Goal: Task Accomplishment & Management: Manage account settings

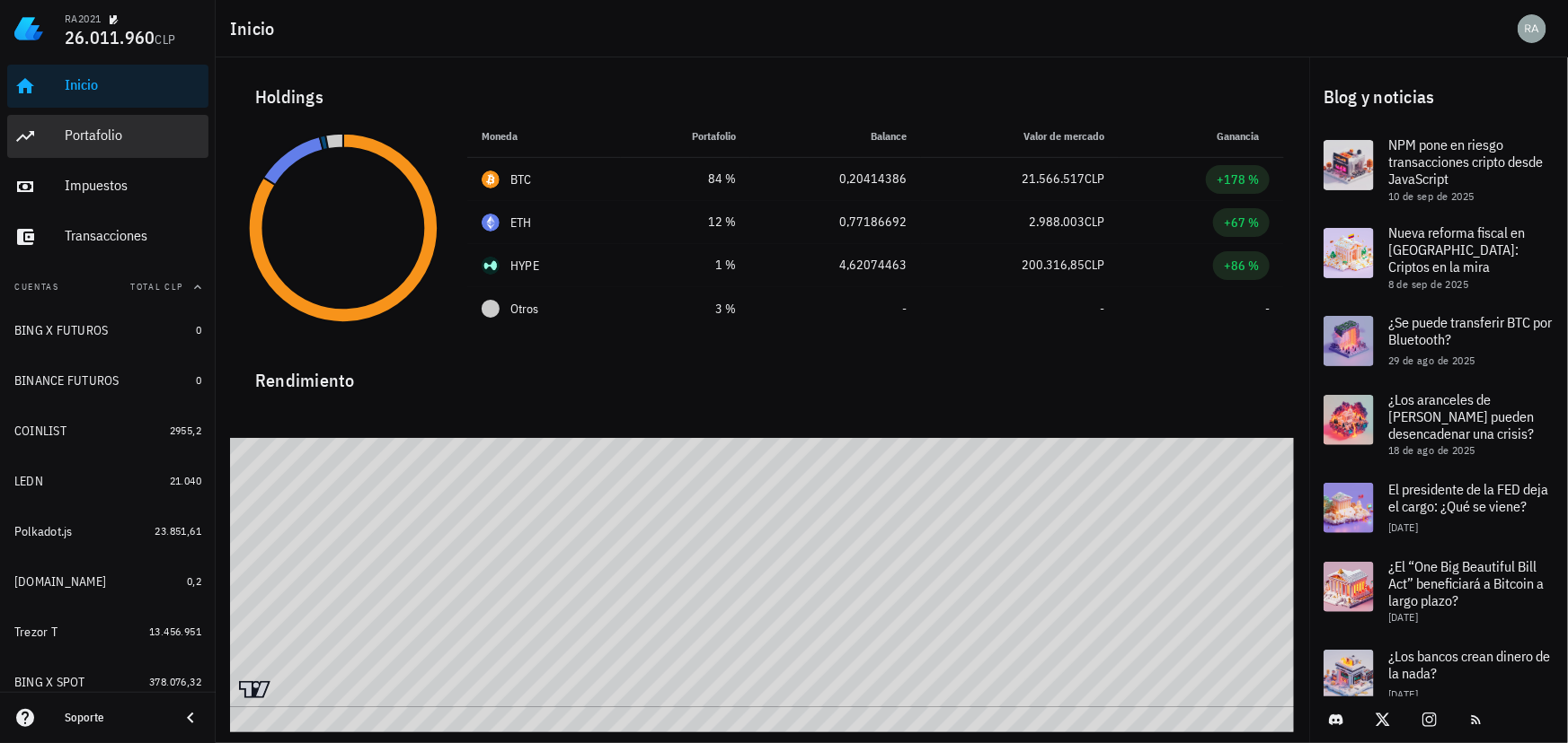
click at [94, 138] on div "Portafolio" at bounding box center [132, 134] width 136 height 17
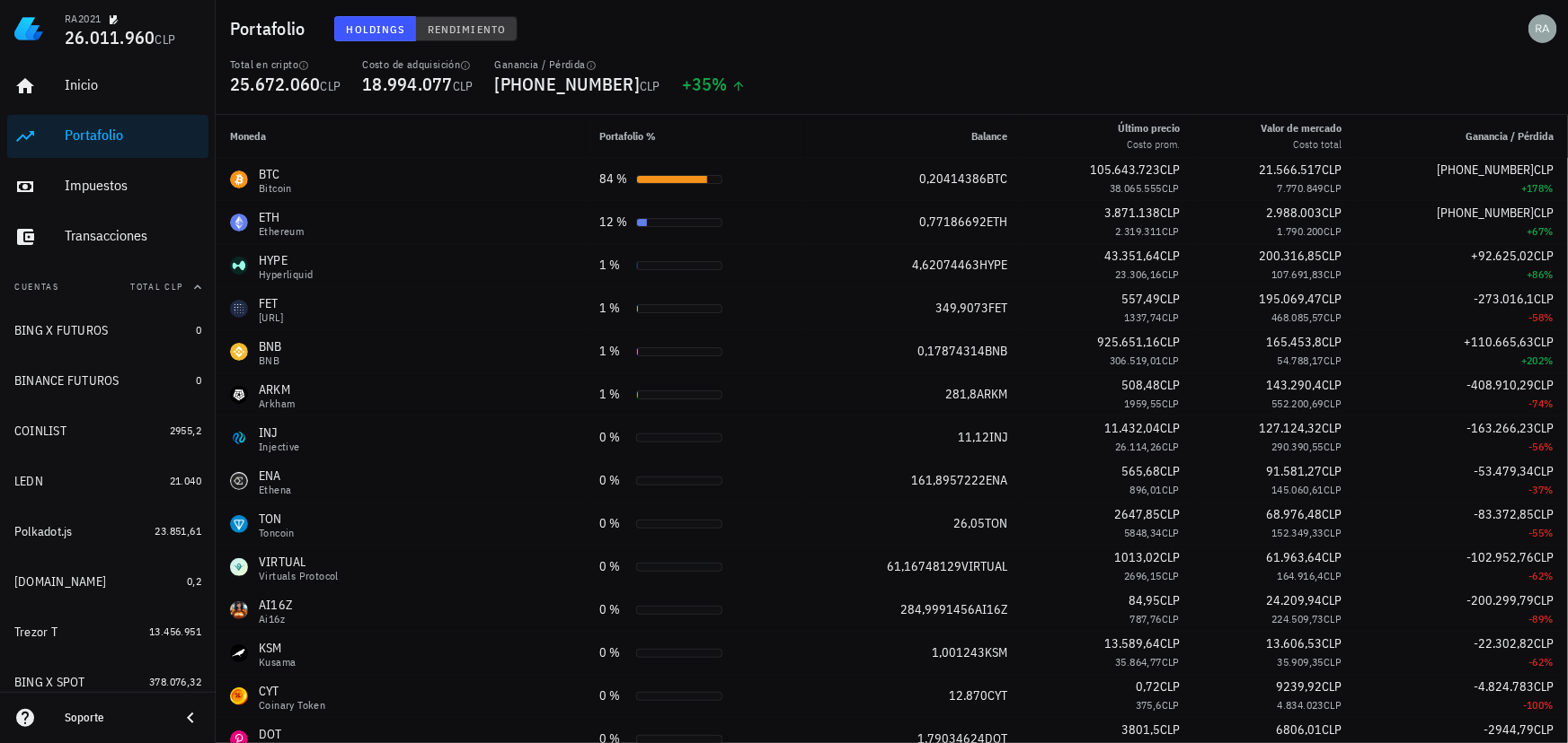
click at [474, 25] on span "Rendimiento" at bounding box center [467, 30] width 79 height 14
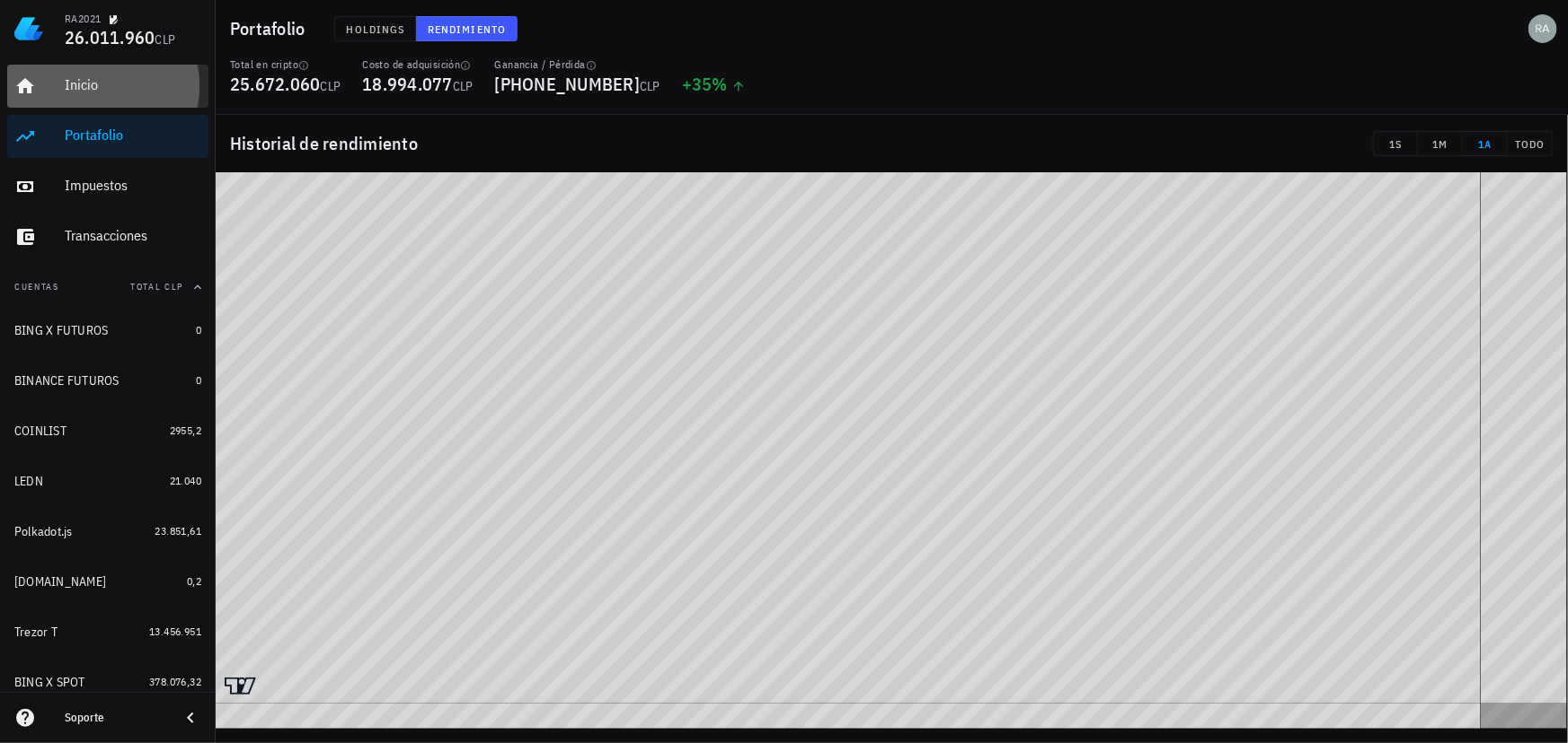
click at [109, 91] on div "Inicio" at bounding box center [132, 84] width 136 height 17
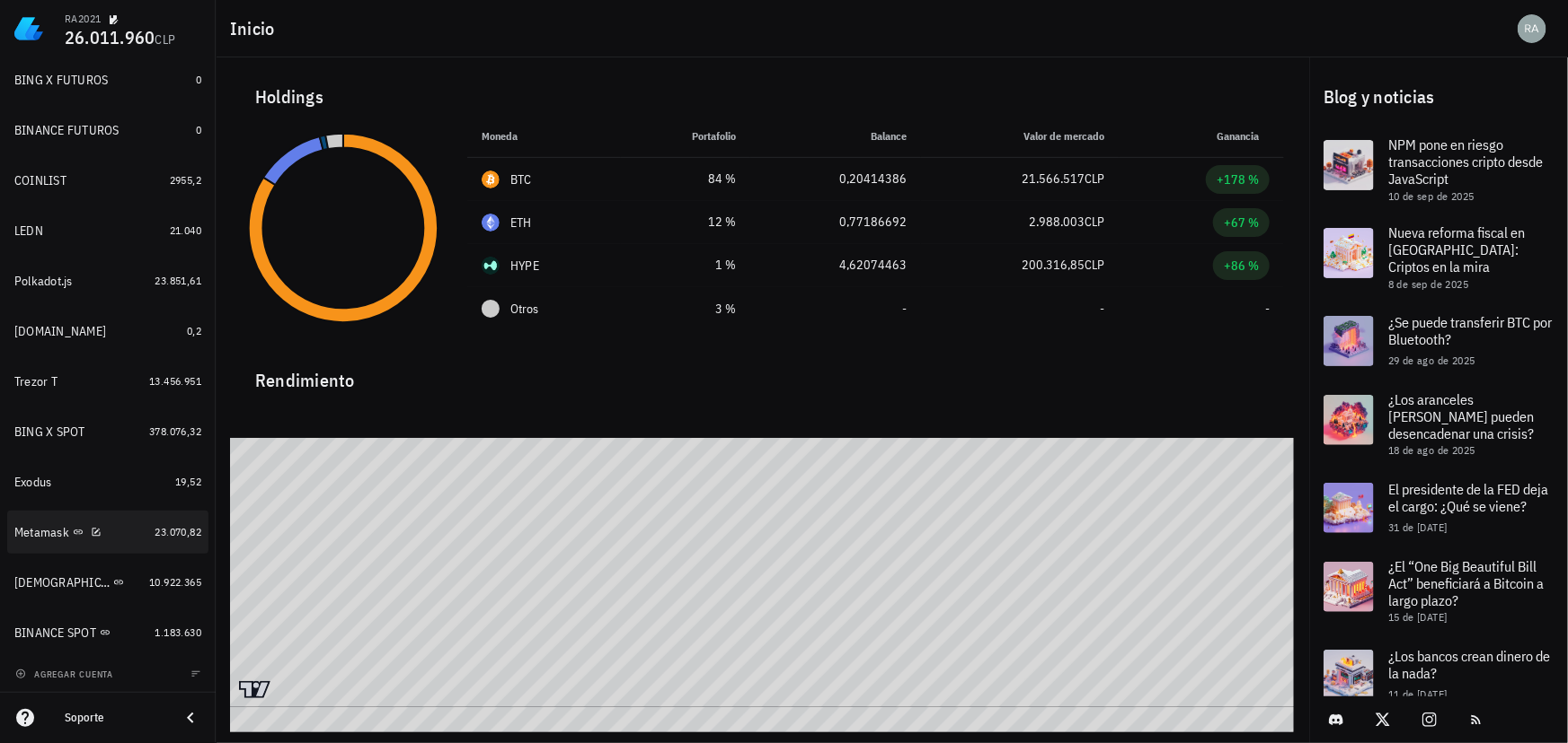
scroll to position [251, 0]
click at [117, 585] on div "[DEMOGRAPHIC_DATA]" at bounding box center [78, 582] width 128 height 17
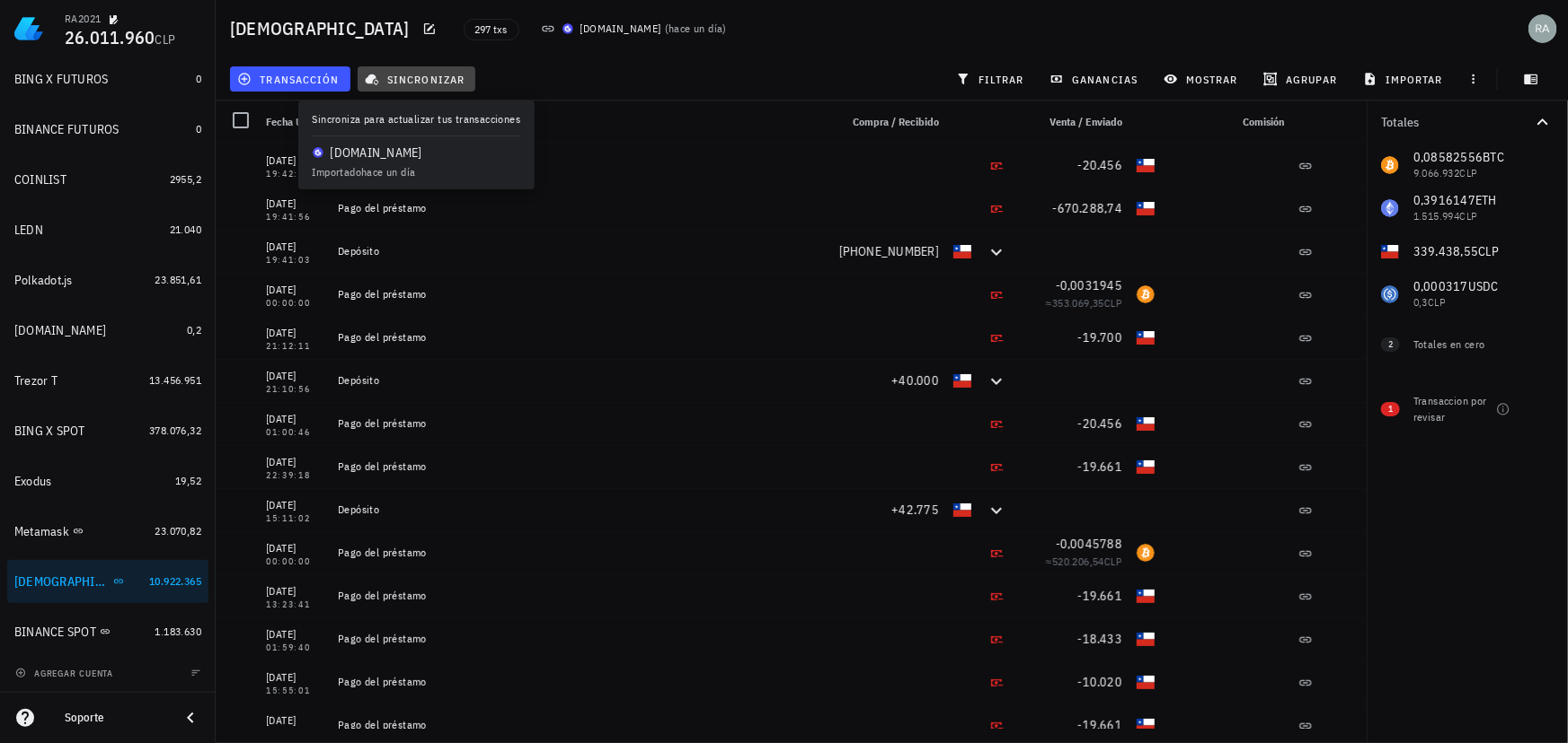
click at [445, 81] on span "sincronizar" at bounding box center [416, 79] width 96 height 15
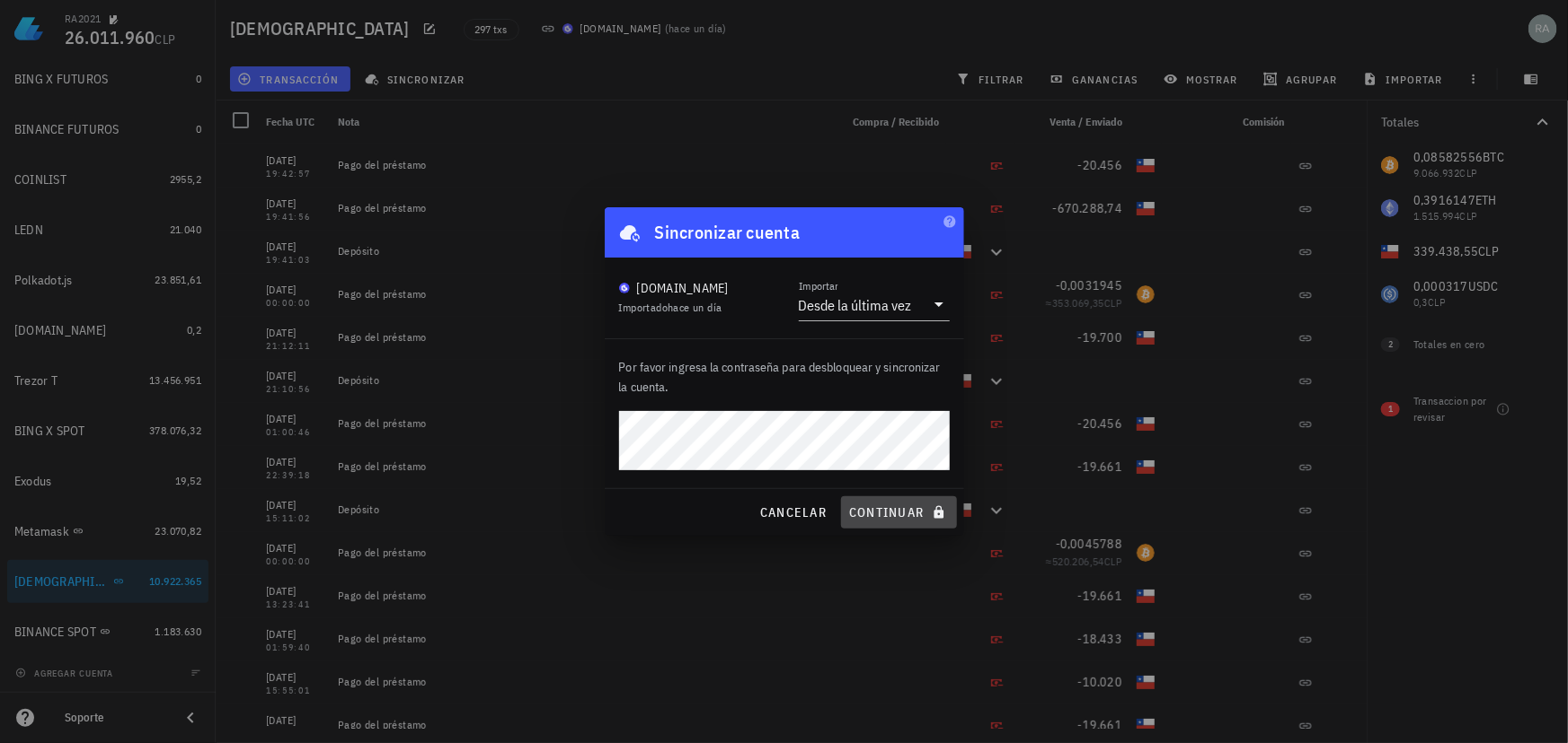
click at [883, 514] on span "continuar" at bounding box center [899, 513] width 101 height 16
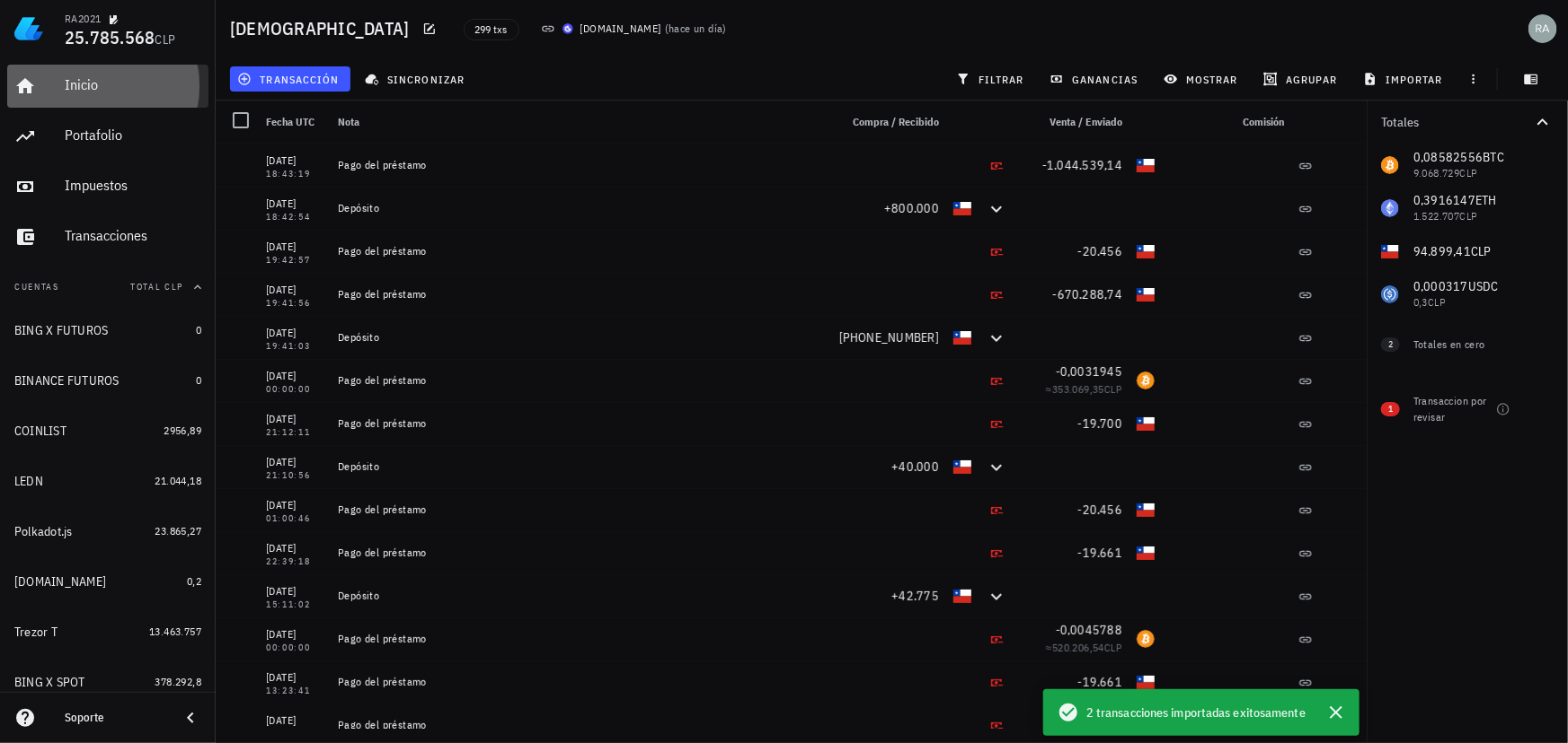
click at [60, 84] on link "Inicio" at bounding box center [108, 86] width 202 height 43
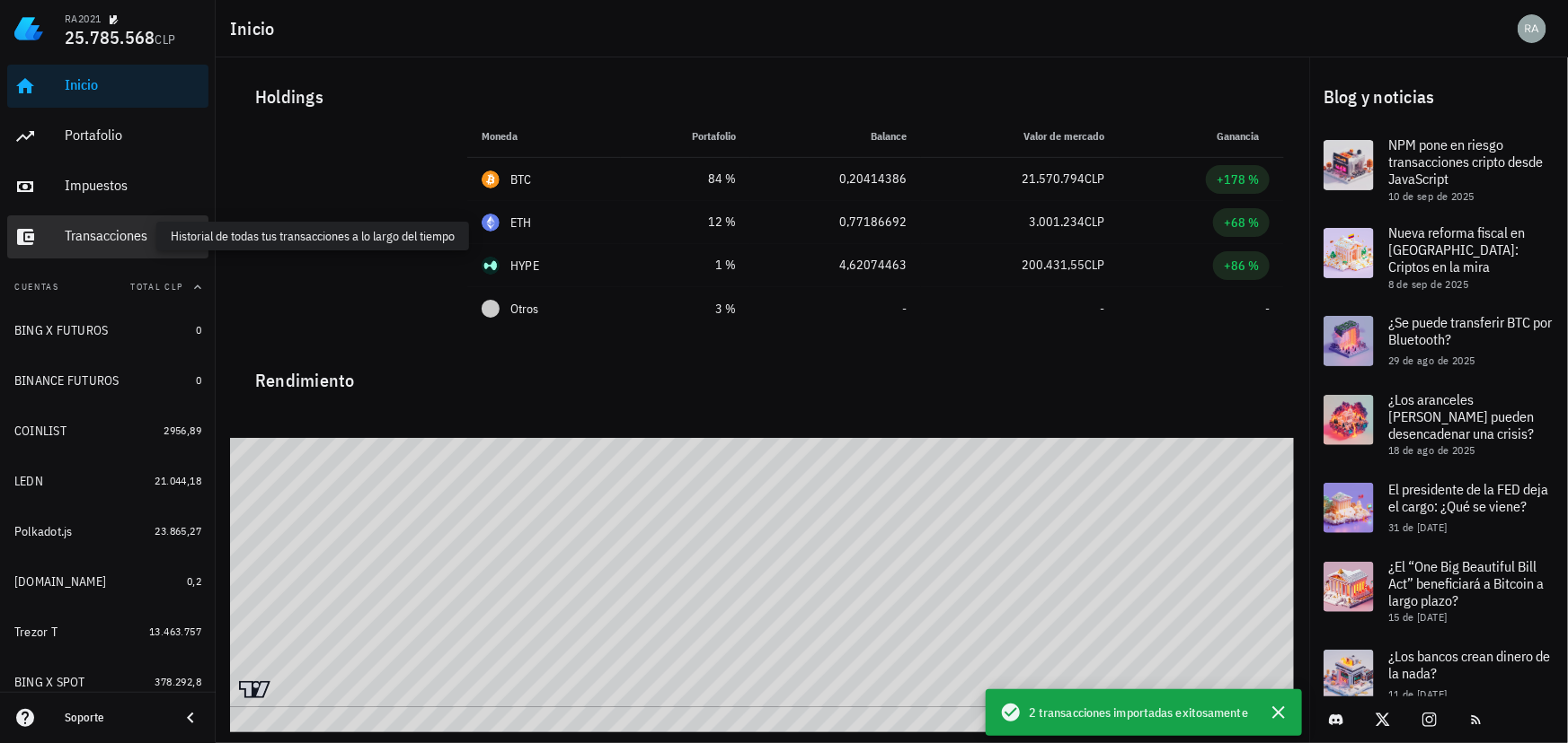
click at [95, 234] on div "Transacciones" at bounding box center [132, 235] width 136 height 17
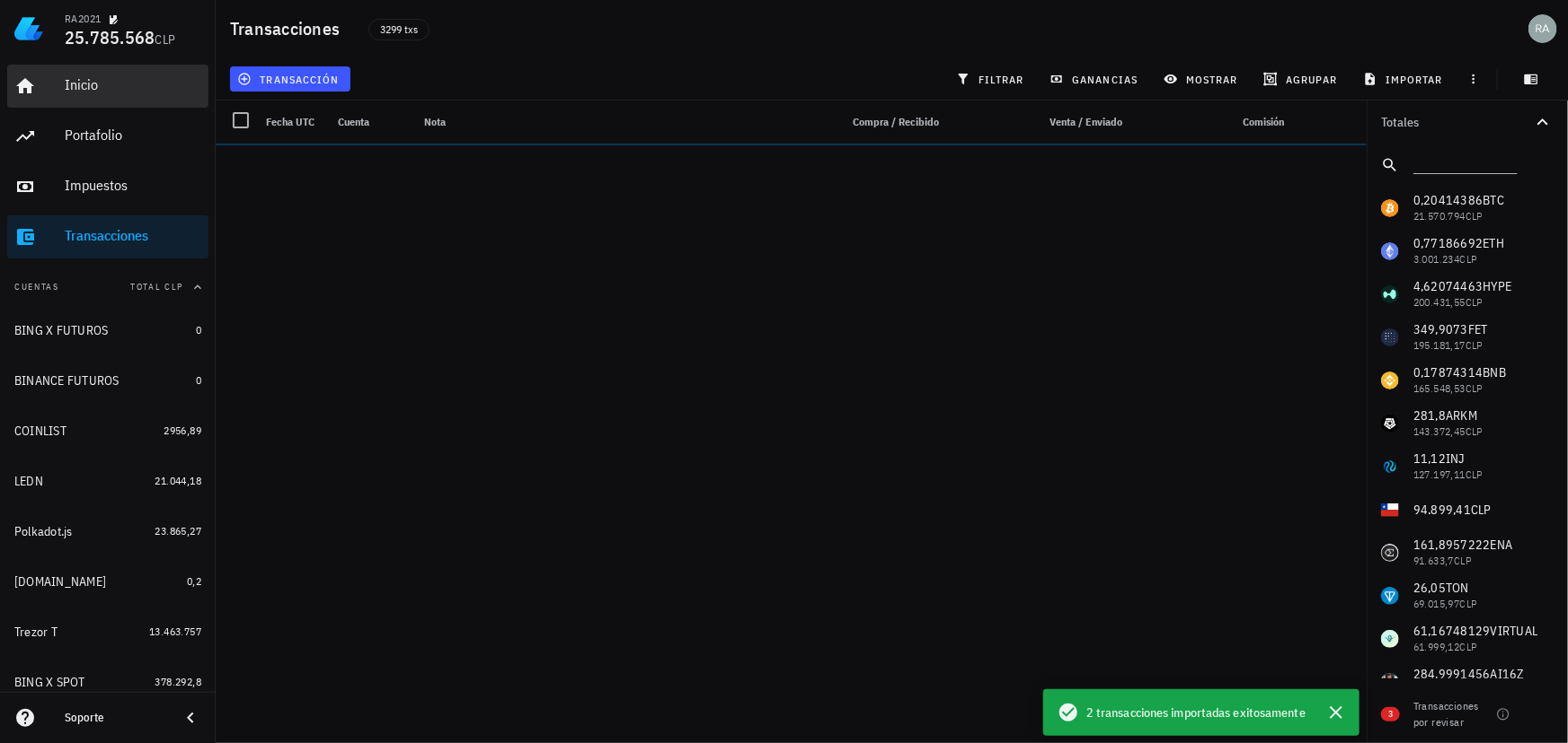
click at [86, 84] on div "Inicio" at bounding box center [132, 84] width 136 height 17
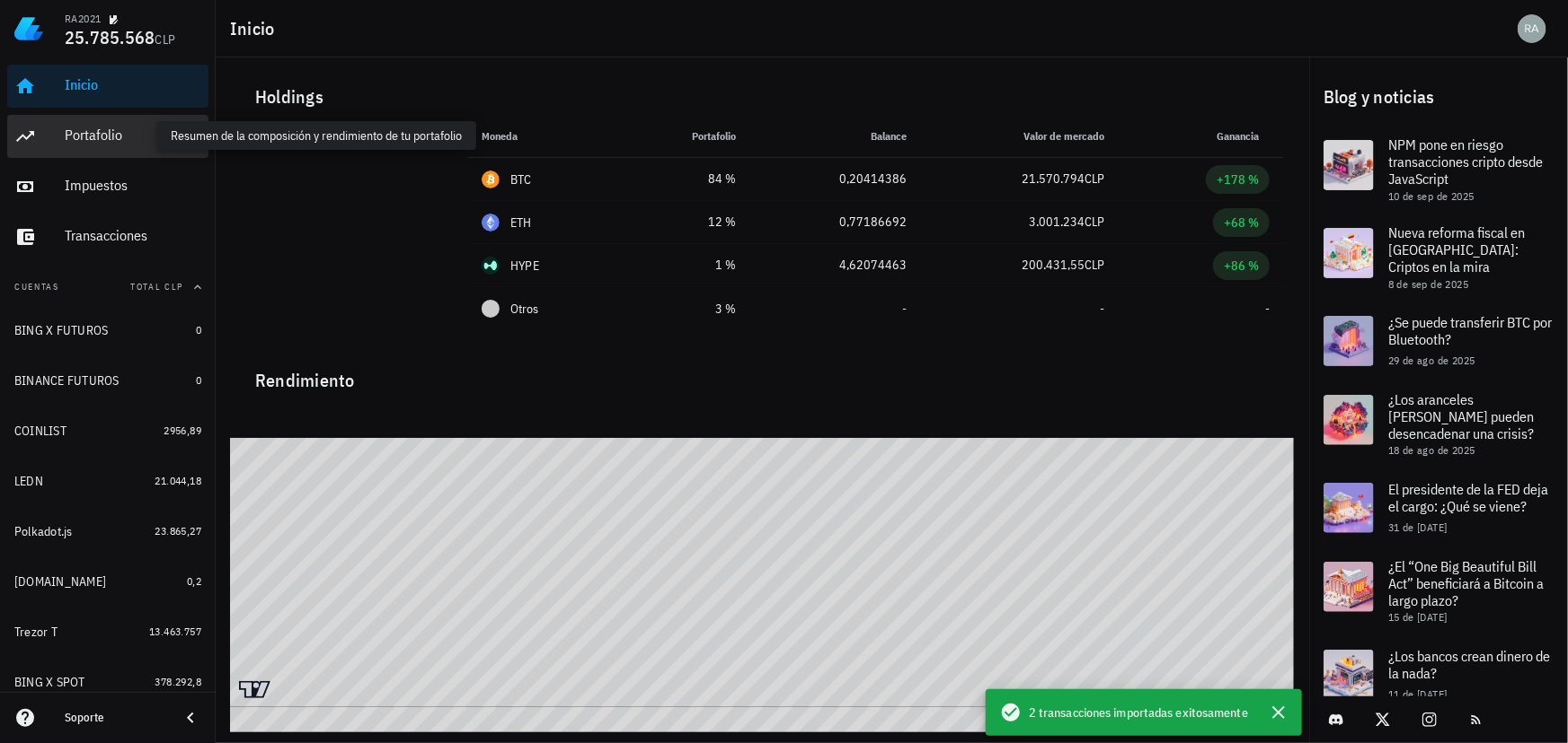
click at [96, 130] on div "Portafolio" at bounding box center [132, 134] width 136 height 17
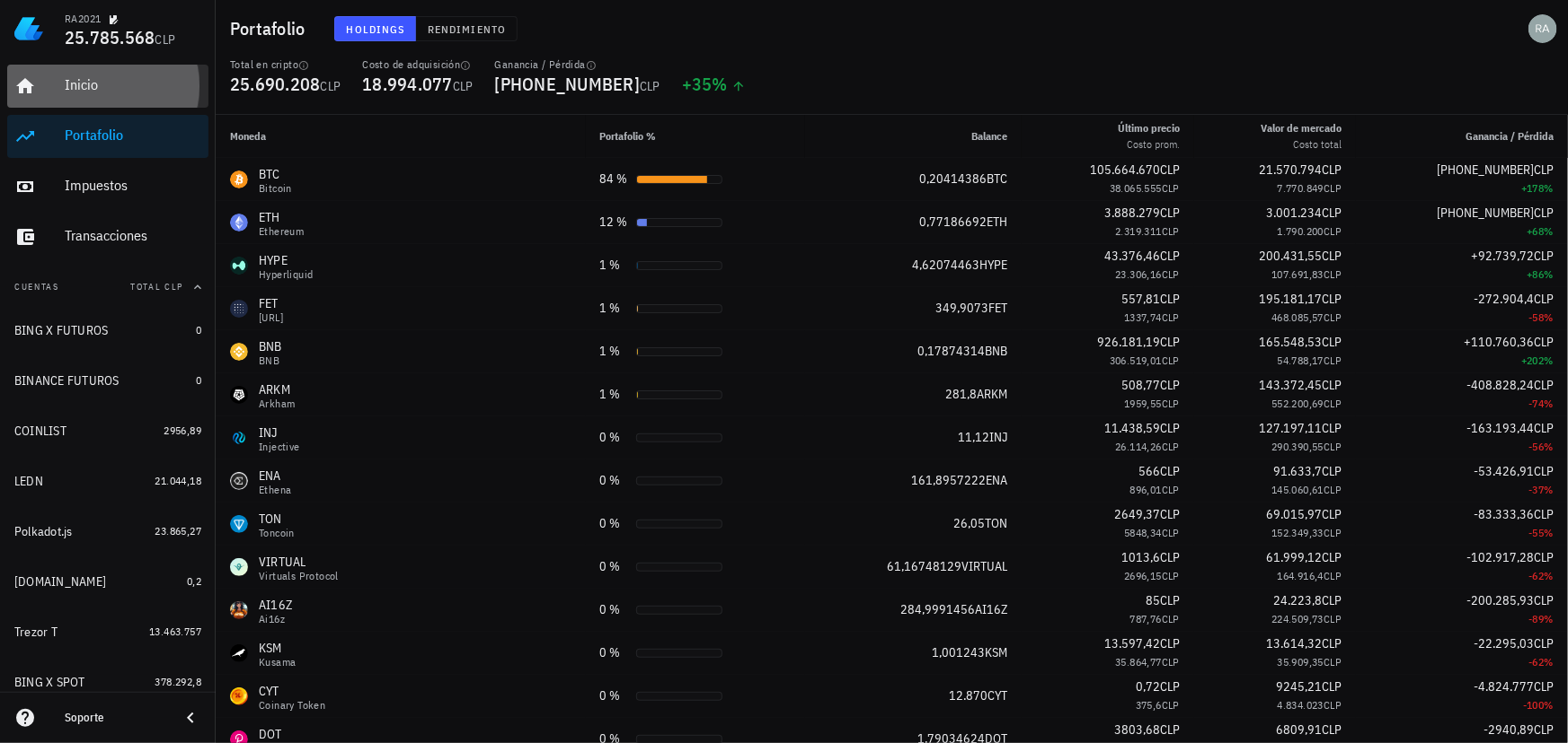
click at [85, 82] on div "Inicio" at bounding box center [132, 84] width 136 height 17
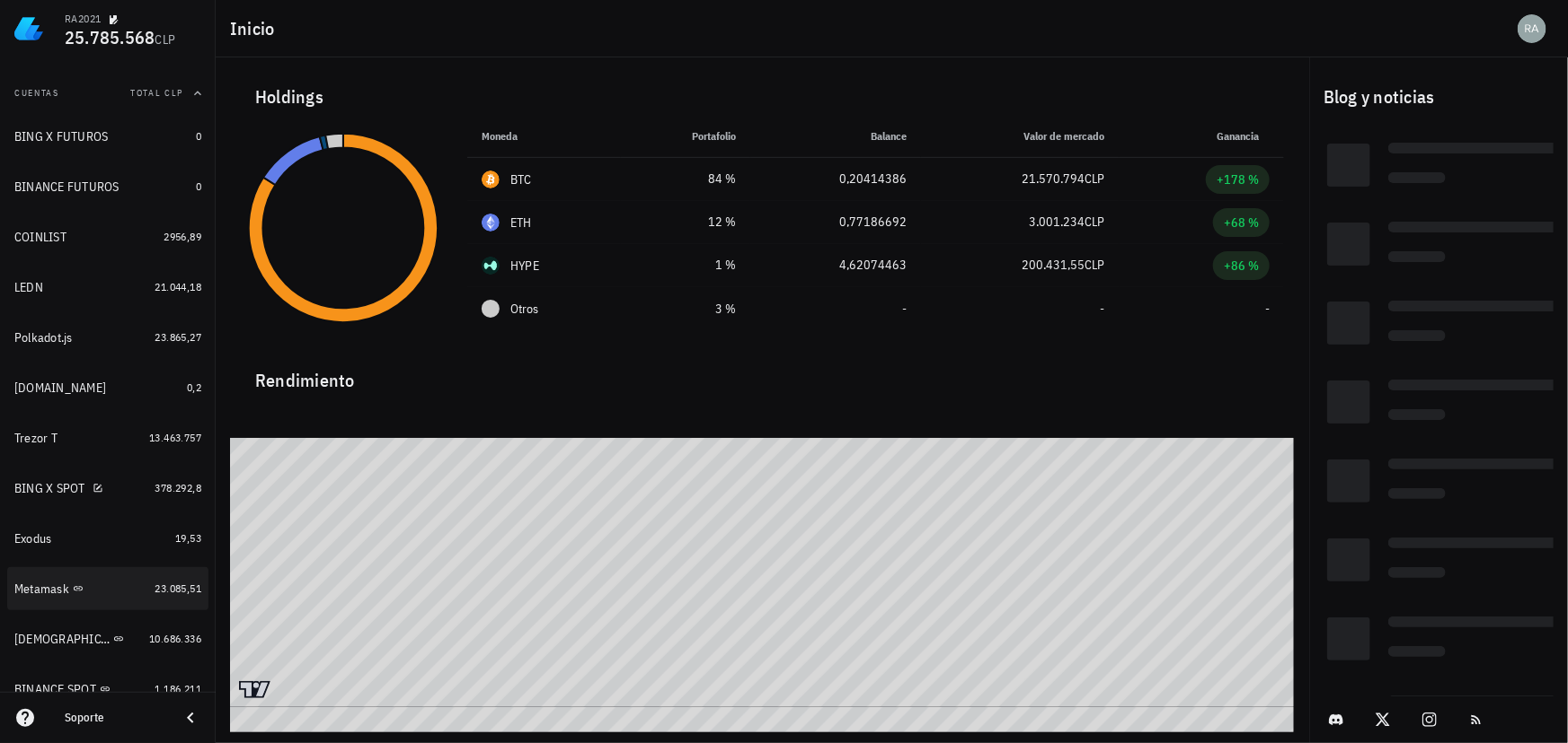
scroll to position [251, 0]
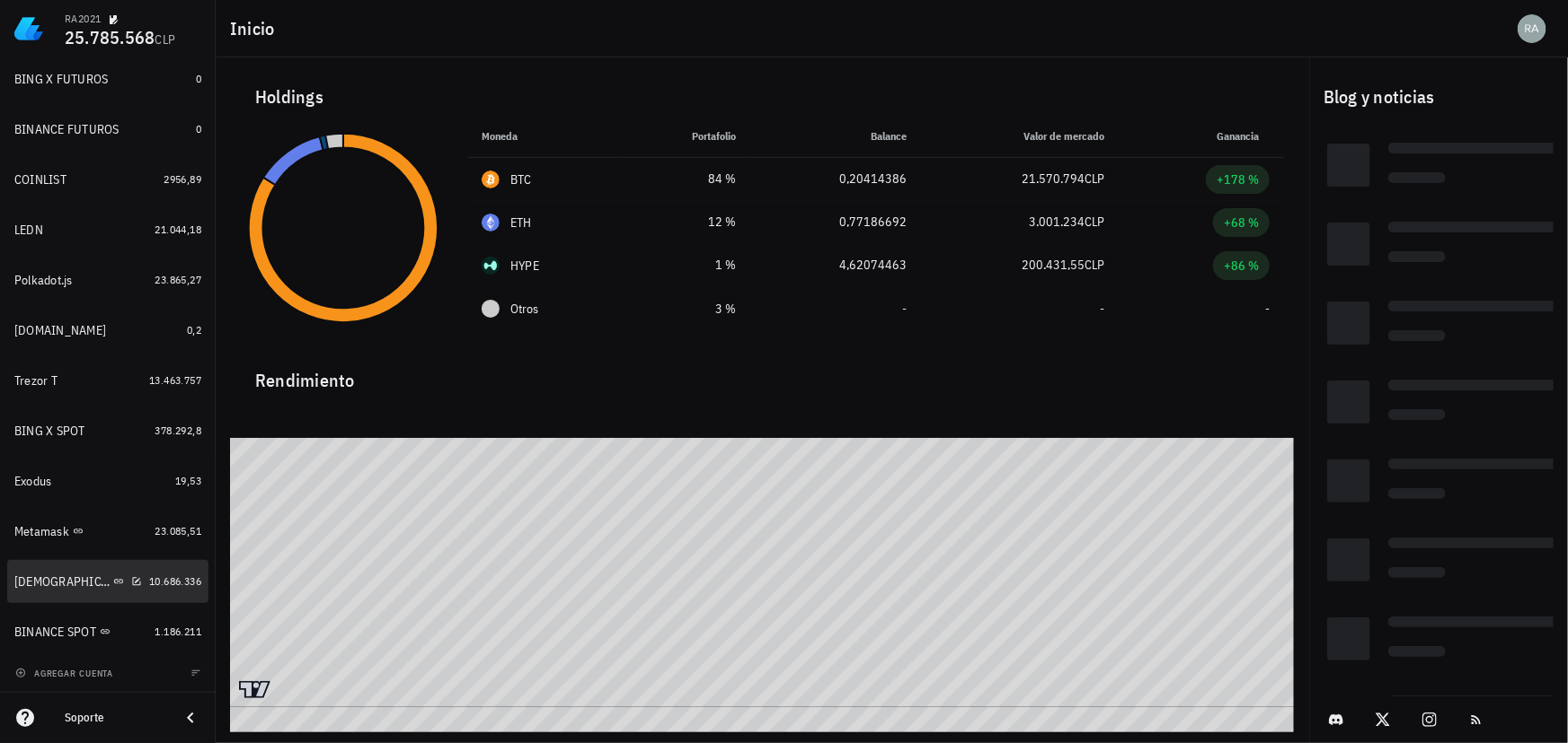
click at [27, 577] on div "[DEMOGRAPHIC_DATA]" at bounding box center [62, 582] width 95 height 15
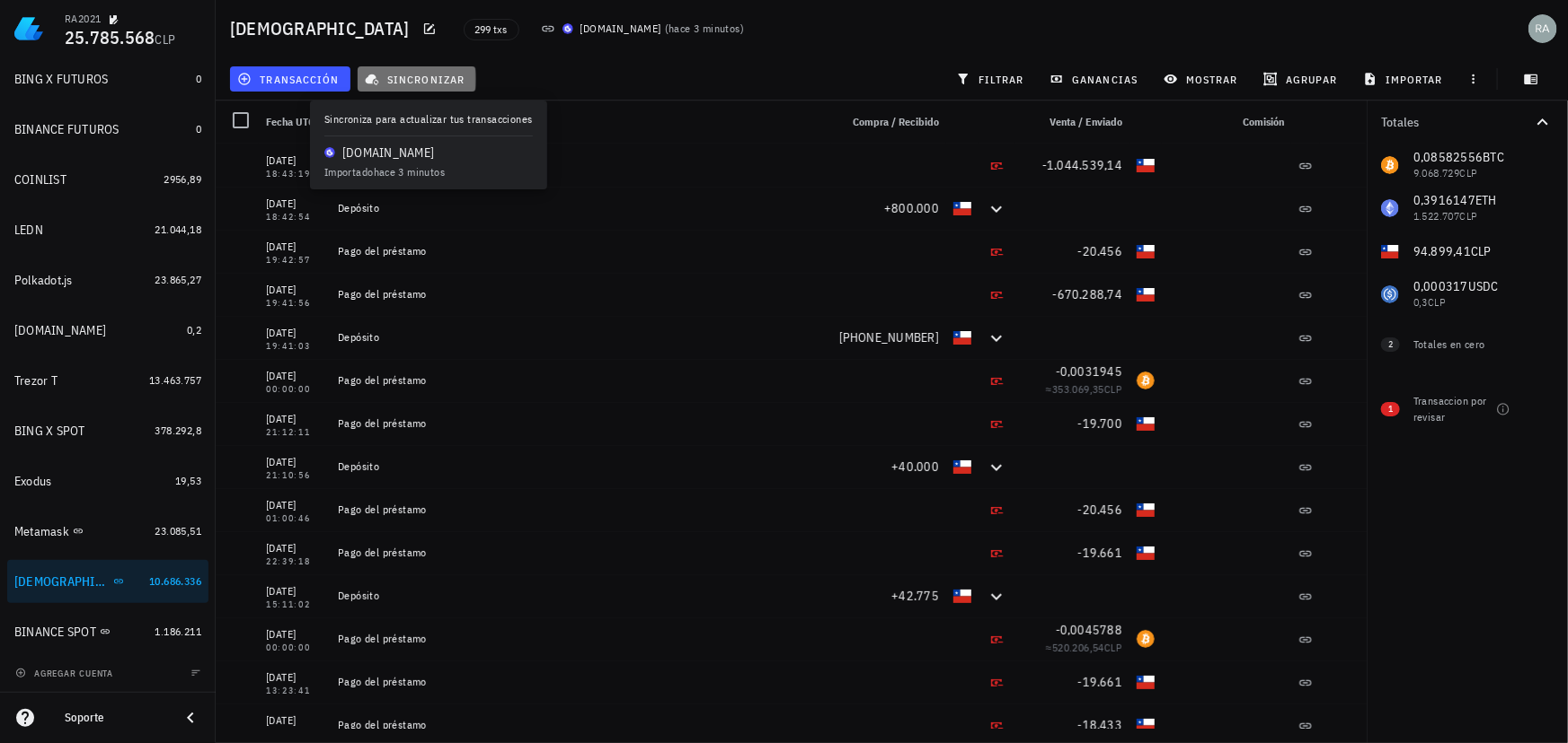
click at [433, 82] on span "sincronizar" at bounding box center [416, 79] width 96 height 15
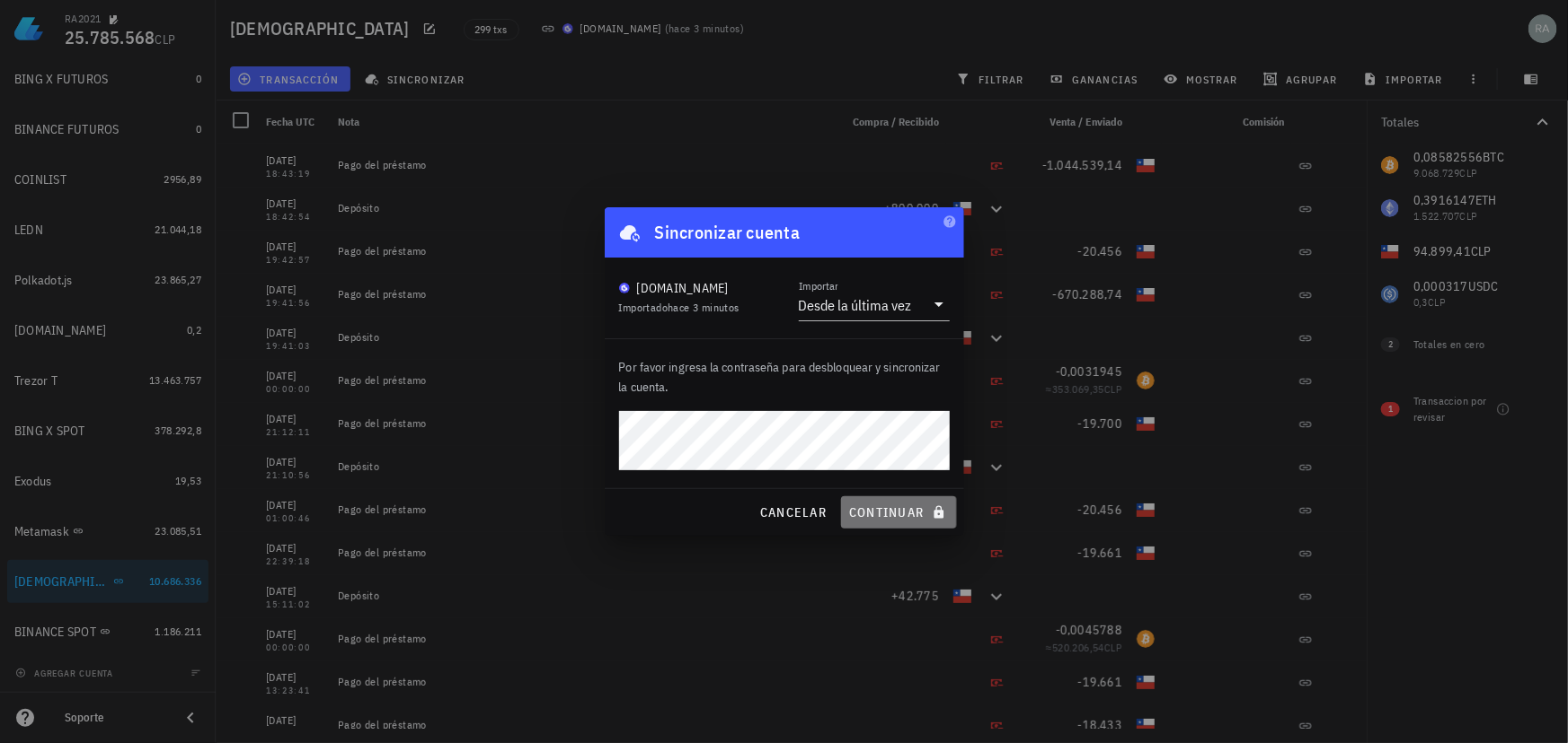
click at [907, 509] on span "continuar" at bounding box center [899, 513] width 101 height 16
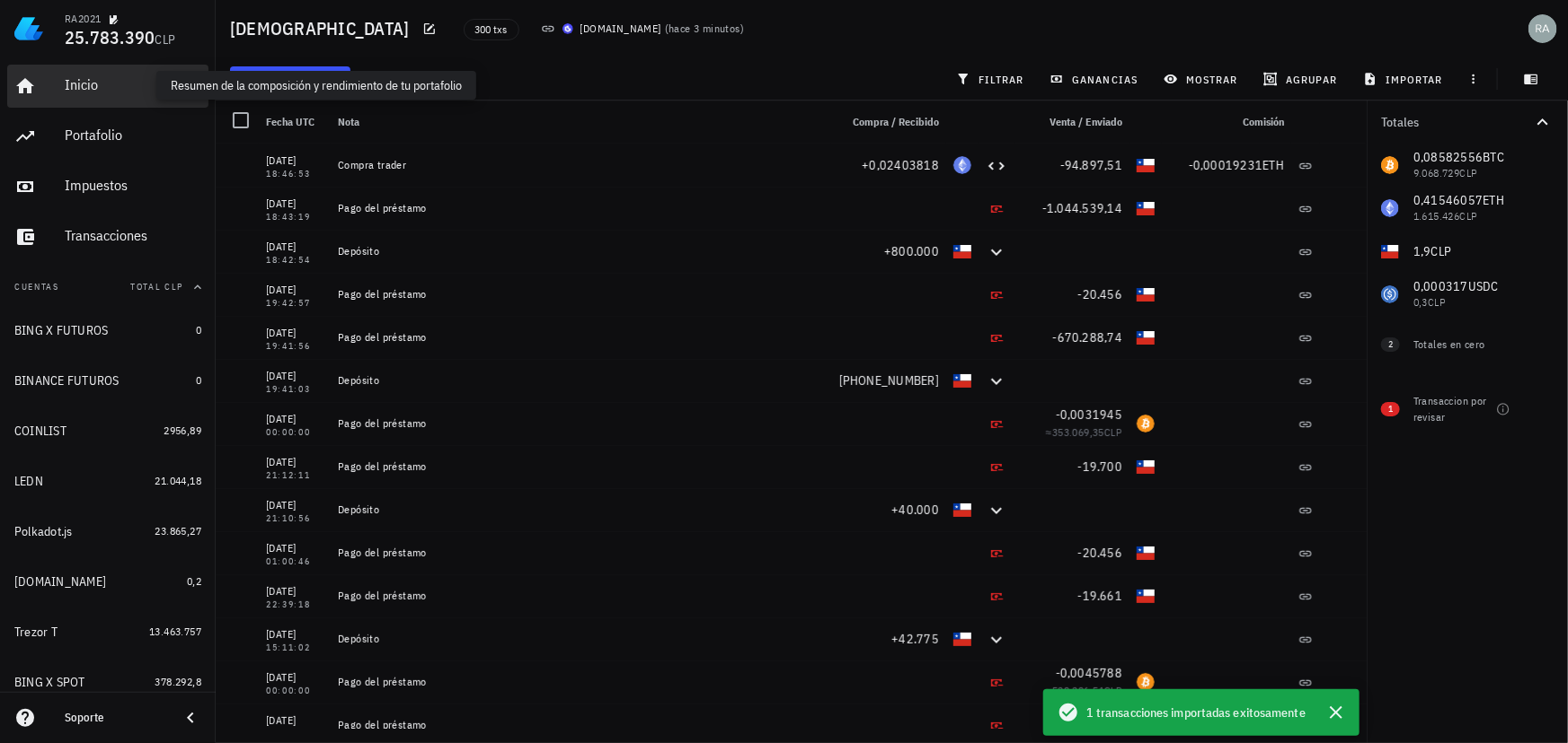
click at [80, 80] on div "Inicio" at bounding box center [132, 84] width 136 height 17
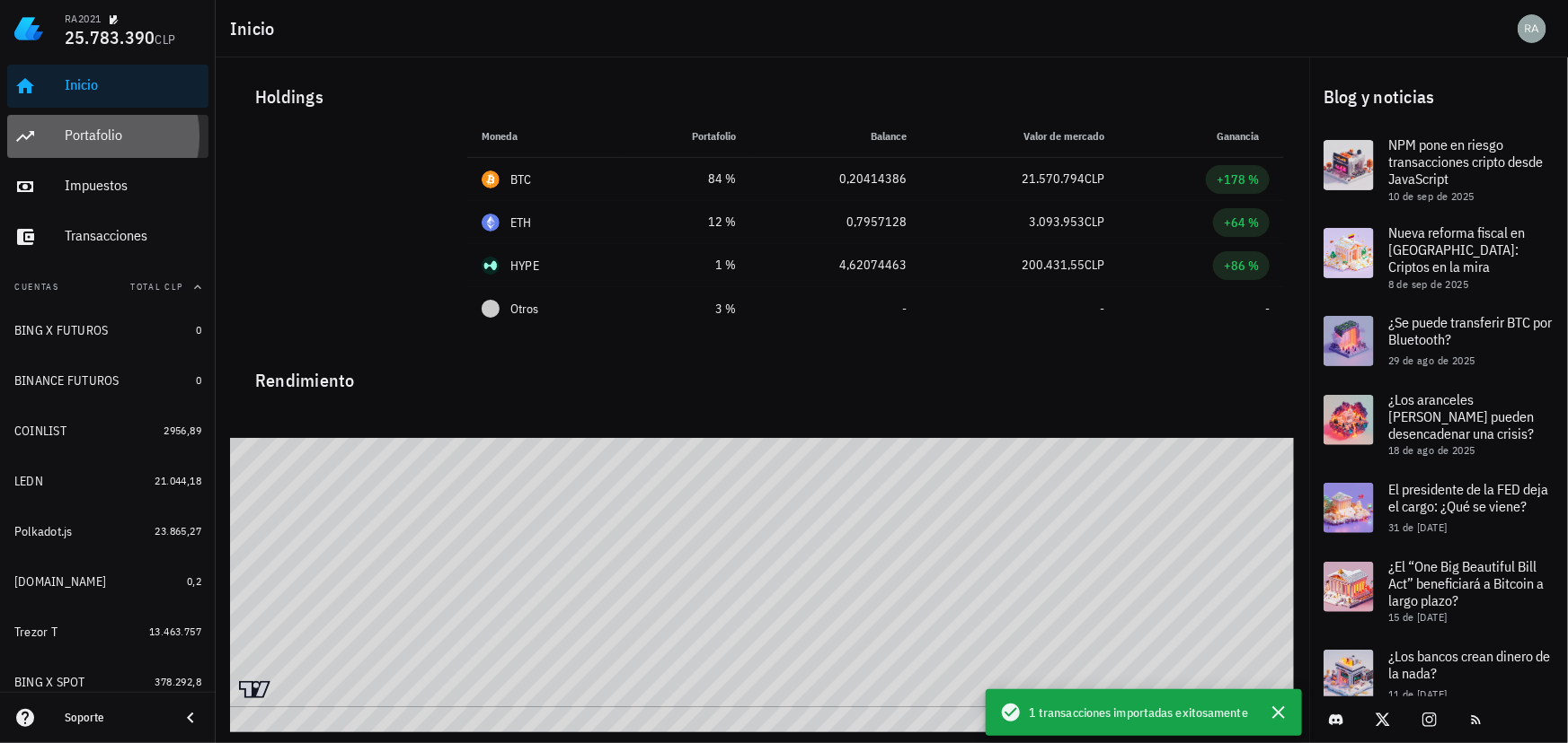
click at [110, 141] on div "Portafolio" at bounding box center [132, 134] width 136 height 17
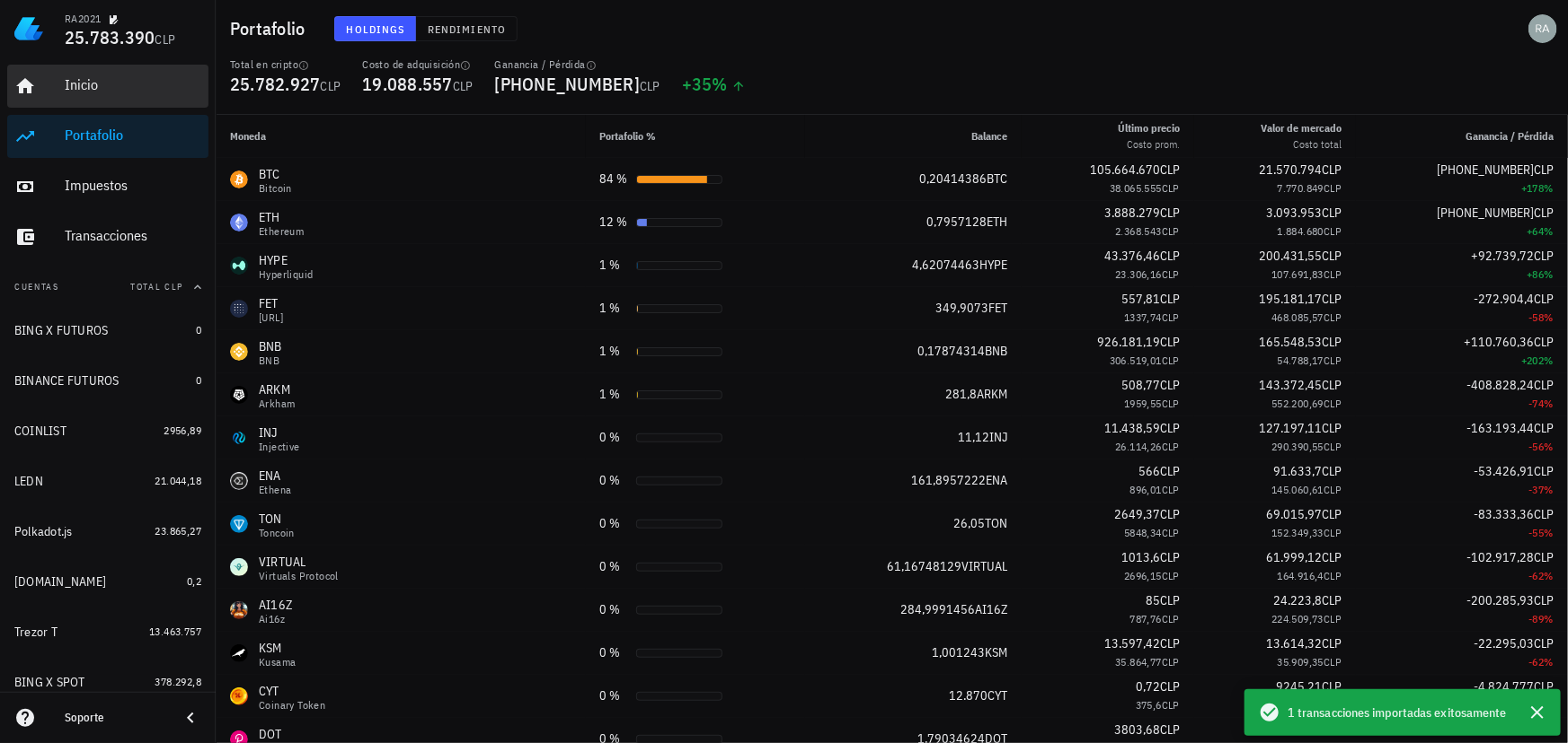
click at [72, 78] on div "Inicio" at bounding box center [132, 84] width 136 height 17
